Goal: Task Accomplishment & Management: Manage account settings

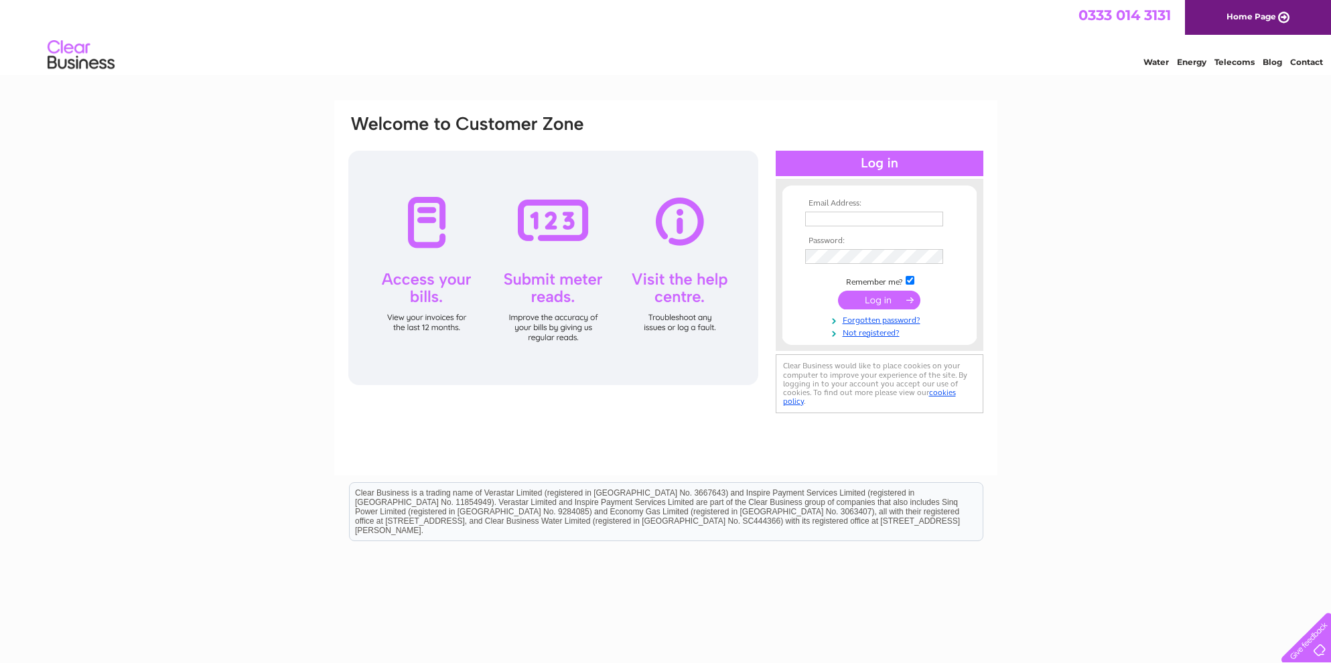
type input "[EMAIL_ADDRESS][DOMAIN_NAME]"
click at [870, 303] on input "submit" at bounding box center [879, 300] width 82 height 19
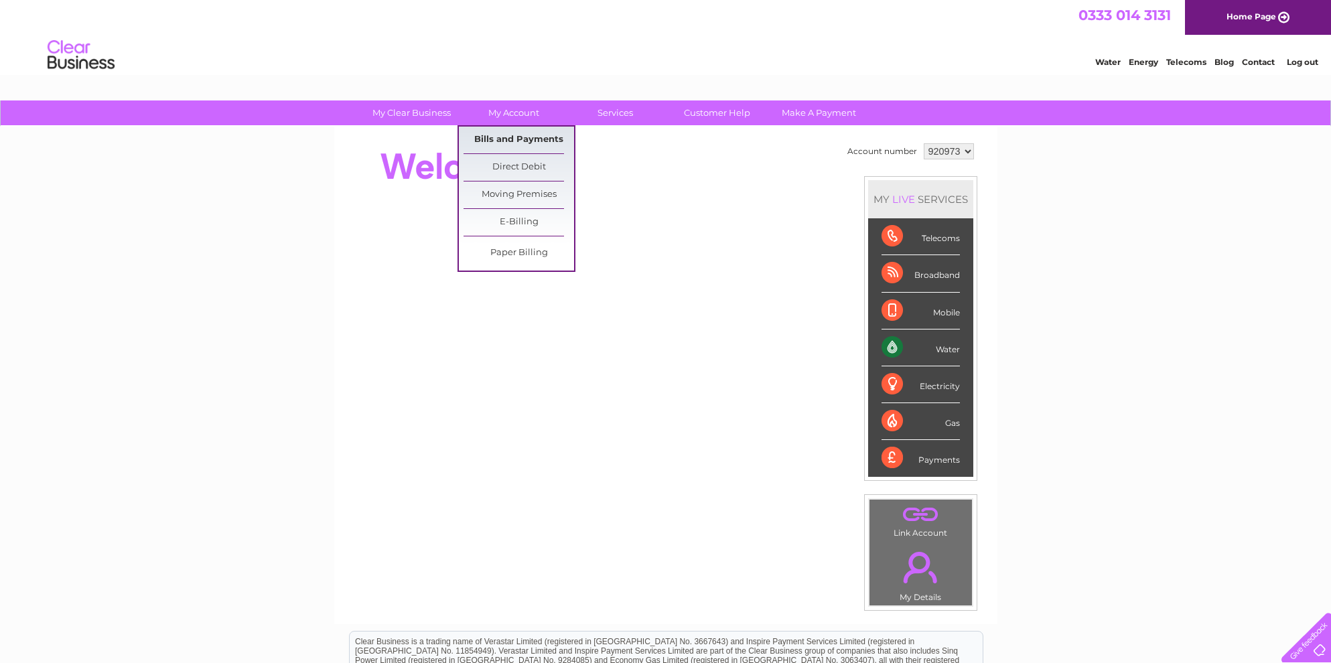
click at [494, 139] on link "Bills and Payments" at bounding box center [518, 140] width 111 height 27
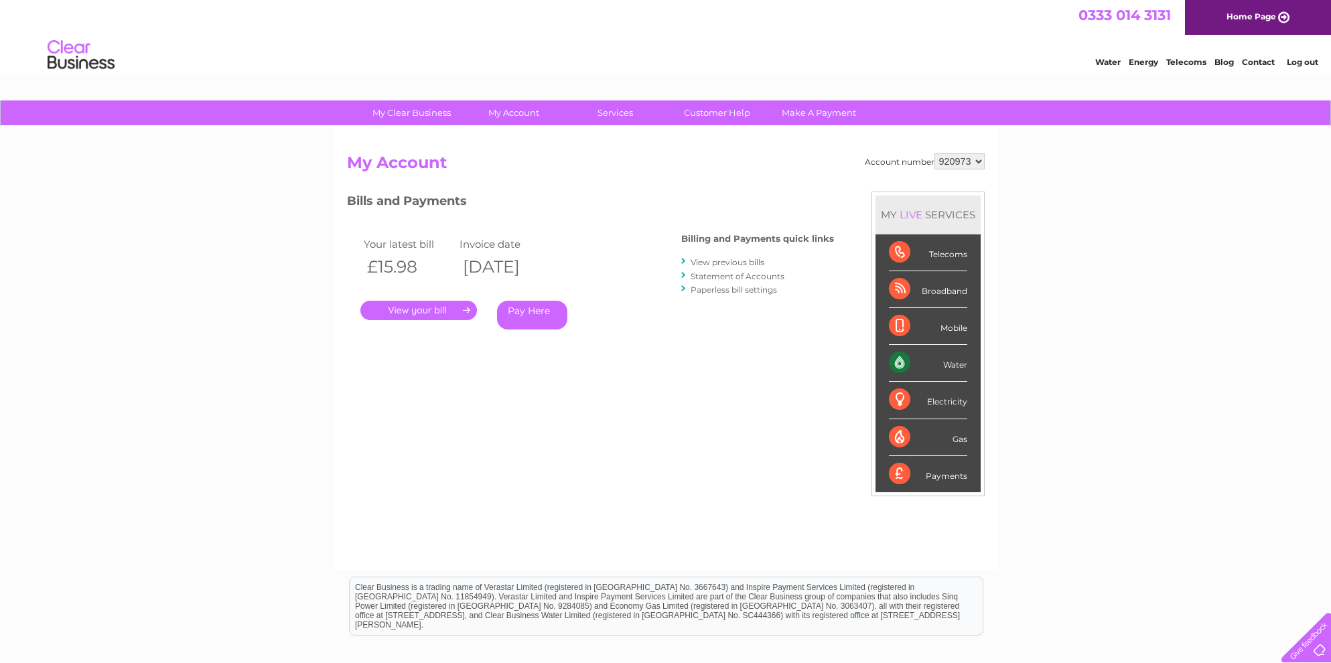
click at [423, 312] on link "." at bounding box center [418, 310] width 117 height 19
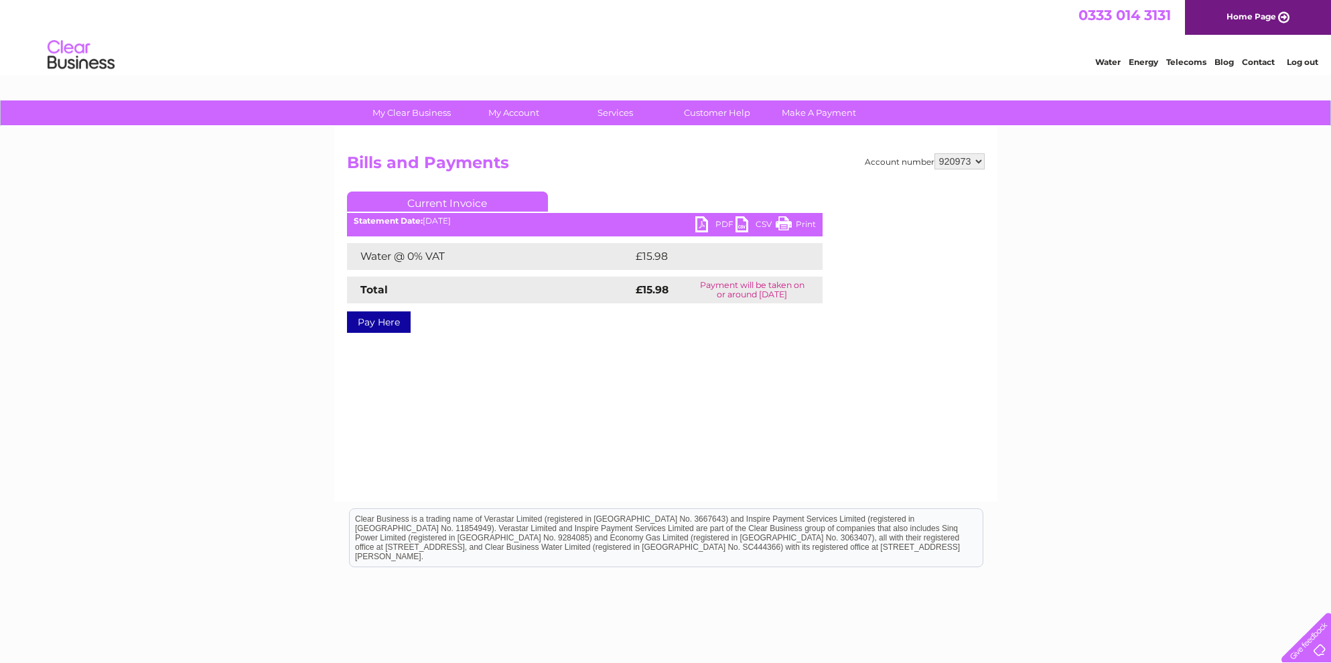
click at [700, 220] on link "PDF" at bounding box center [715, 225] width 40 height 19
